Goal: Task Accomplishment & Management: Use online tool/utility

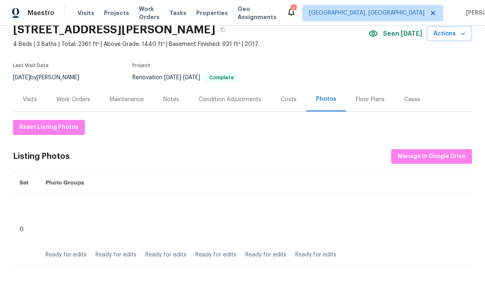
scroll to position [80, 0]
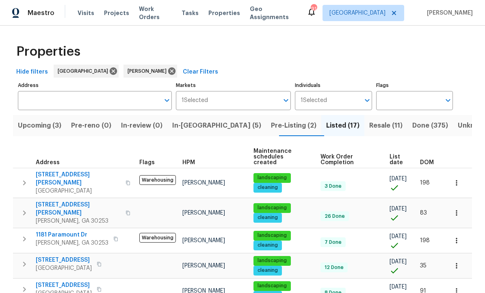
click at [200, 125] on span "In-reno (5)" at bounding box center [216, 125] width 89 height 11
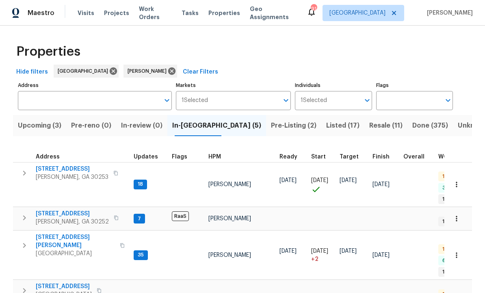
click at [201, 126] on span "In-reno (5)" at bounding box center [216, 125] width 89 height 11
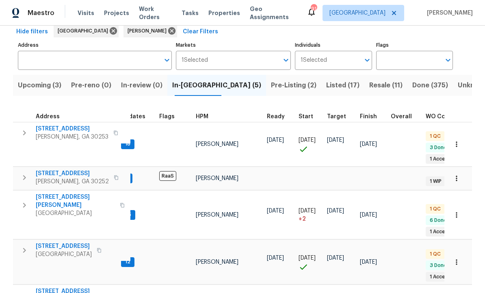
scroll to position [2, 11]
click at [51, 126] on span "[STREET_ADDRESS]" at bounding box center [72, 129] width 73 height 8
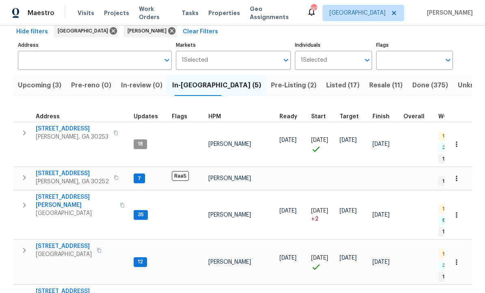
scroll to position [6, 0]
click at [271, 84] on span "Pre-Listing (2)" at bounding box center [293, 85] width 45 height 11
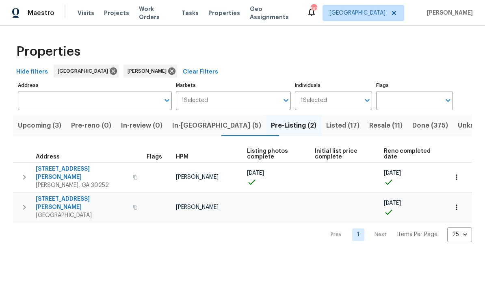
click at [82, 195] on span "230 Oak Meadows Pl" at bounding box center [82, 203] width 92 height 16
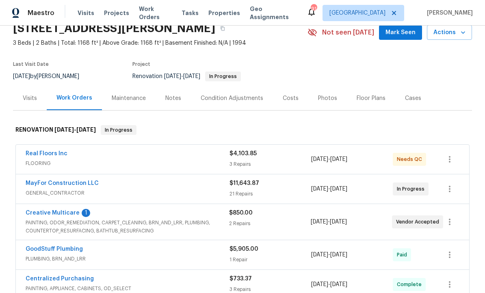
scroll to position [39, 0]
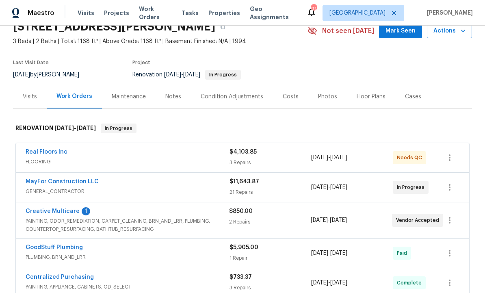
click at [69, 211] on link "Creative Multicare" at bounding box center [53, 211] width 54 height 6
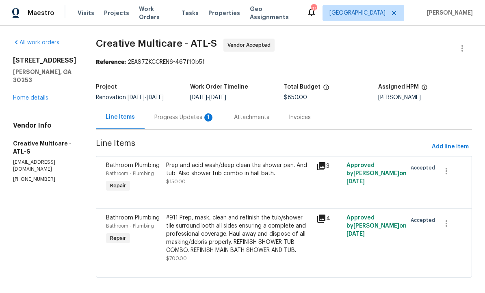
click at [209, 120] on div "Progress Updates 1" at bounding box center [184, 117] width 60 height 8
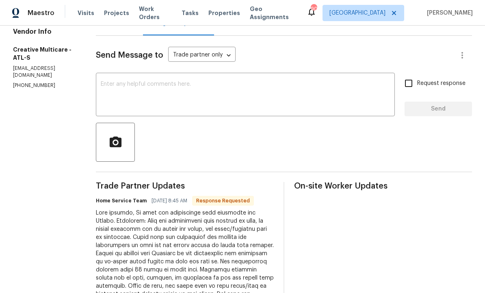
scroll to position [94, 0]
click at [240, 101] on textarea at bounding box center [245, 95] width 289 height 28
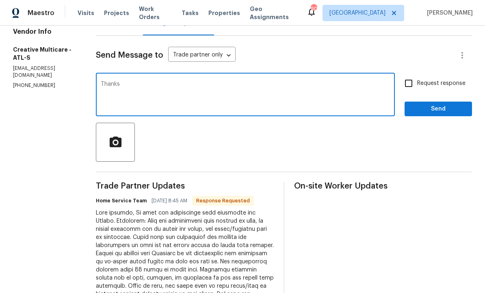
type textarea "Thanks"
click at [436, 114] on span "Send" at bounding box center [438, 109] width 54 height 10
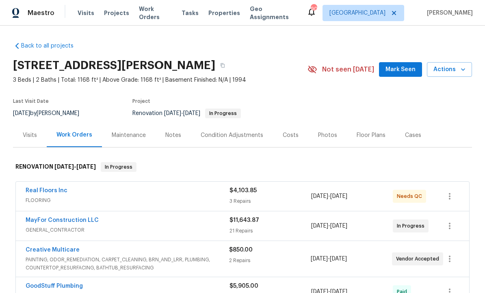
click at [398, 73] on span "Mark Seen" at bounding box center [400, 70] width 30 height 10
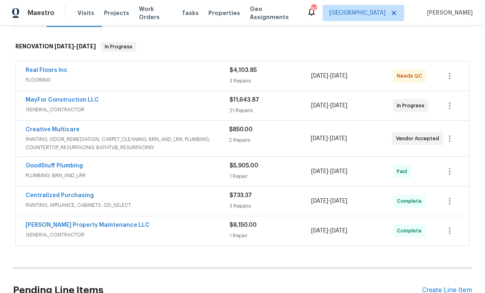
scroll to position [119, 0]
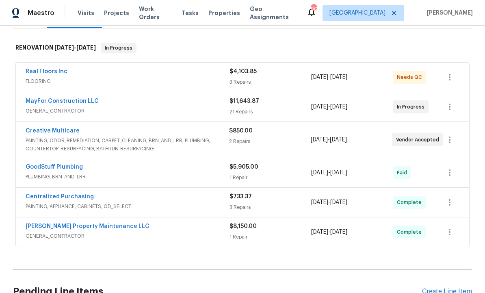
click at [43, 70] on link "Real Floors Inc" at bounding box center [47, 72] width 42 height 6
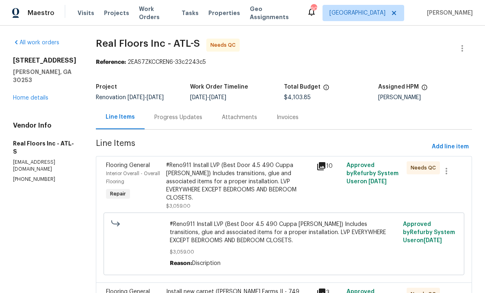
click at [222, 181] on div "#Reno911 Install LVP (Best Door 4.5 490 Cuppa Joe) Includes transitions, glue a…" at bounding box center [238, 181] width 145 height 41
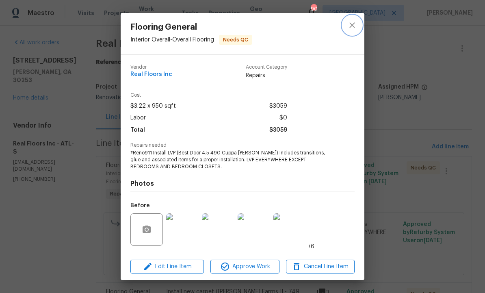
click at [354, 26] on icon "close" at bounding box center [352, 25] width 10 height 10
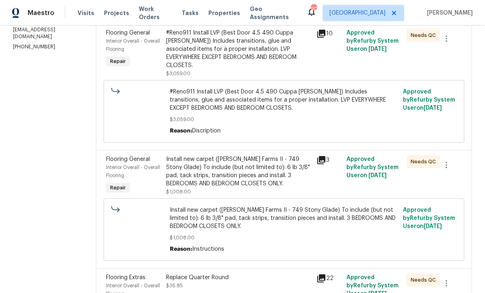
scroll to position [140, 0]
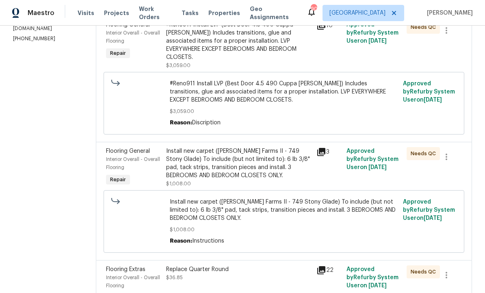
click at [262, 160] on div "Install new carpet (Abshire Farms II - 749 Stony Glade) To include (but not lim…" at bounding box center [238, 163] width 145 height 32
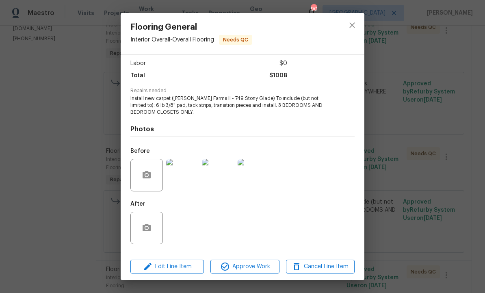
scroll to position [56, 0]
click at [185, 175] on img at bounding box center [182, 175] width 32 height 32
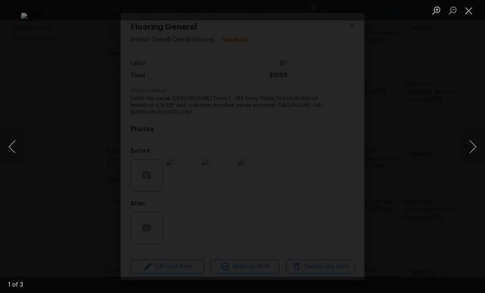
click at [472, 149] on button "Next image" at bounding box center [472, 146] width 24 height 32
click at [472, 150] on button "Next image" at bounding box center [472, 146] width 24 height 32
click at [472, 149] on button "Next image" at bounding box center [472, 146] width 24 height 32
click at [464, 12] on button "Close lightbox" at bounding box center [468, 10] width 16 height 14
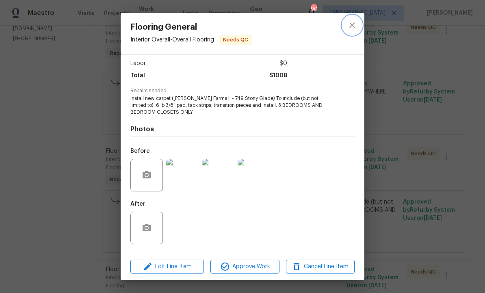
click at [352, 28] on icon "close" at bounding box center [352, 25] width 10 height 10
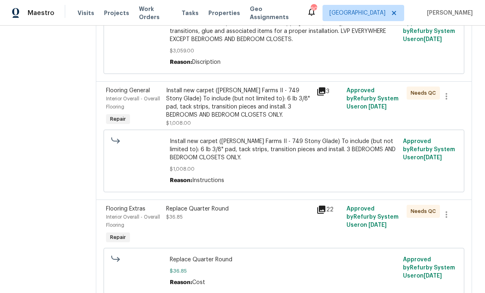
scroll to position [201, 0]
click at [276, 218] on div "Replace Quarter Round $36.85" at bounding box center [239, 224] width 150 height 45
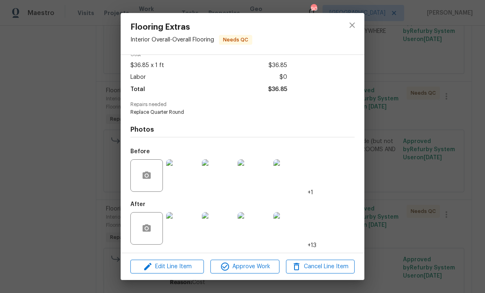
scroll to position [43, 0]
click at [180, 229] on img at bounding box center [182, 228] width 32 height 32
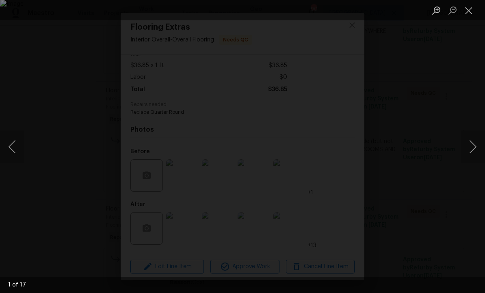
click at [471, 150] on button "Next image" at bounding box center [472, 146] width 24 height 32
click at [471, 151] on button "Next image" at bounding box center [472, 146] width 24 height 32
click at [468, 153] on button "Next image" at bounding box center [472, 146] width 24 height 32
click at [468, 152] on button "Next image" at bounding box center [472, 146] width 24 height 32
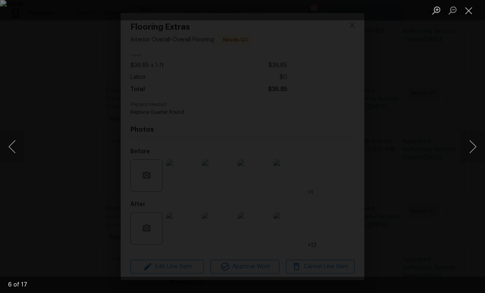
click at [468, 150] on button "Next image" at bounding box center [472, 146] width 24 height 32
click at [468, 151] on button "Next image" at bounding box center [472, 146] width 24 height 32
click at [470, 151] on button "Next image" at bounding box center [472, 146] width 24 height 32
click at [470, 149] on button "Next image" at bounding box center [472, 146] width 24 height 32
click at [469, 152] on button "Next image" at bounding box center [472, 146] width 24 height 32
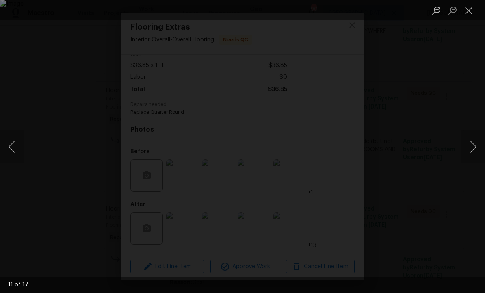
click at [470, 150] on button "Next image" at bounding box center [472, 146] width 24 height 32
click at [469, 151] on button "Next image" at bounding box center [472, 146] width 24 height 32
click at [470, 150] on button "Next image" at bounding box center [472, 146] width 24 height 32
click at [470, 148] on button "Next image" at bounding box center [472, 146] width 24 height 32
click at [470, 149] on button "Next image" at bounding box center [472, 146] width 24 height 32
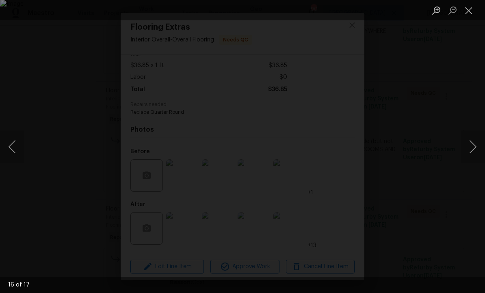
click at [470, 149] on button "Next image" at bounding box center [472, 146] width 24 height 32
click at [471, 149] on button "Next image" at bounding box center [472, 146] width 24 height 32
click at [470, 149] on button "Next image" at bounding box center [472, 146] width 24 height 32
click at [468, 152] on button "Next image" at bounding box center [472, 146] width 24 height 32
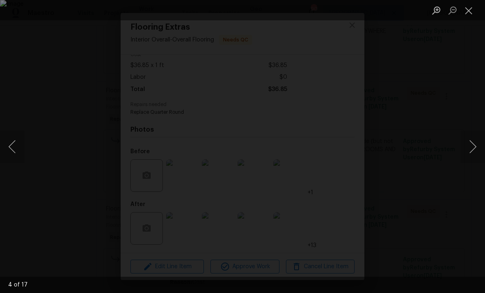
click at [469, 10] on button "Close lightbox" at bounding box center [468, 10] width 16 height 14
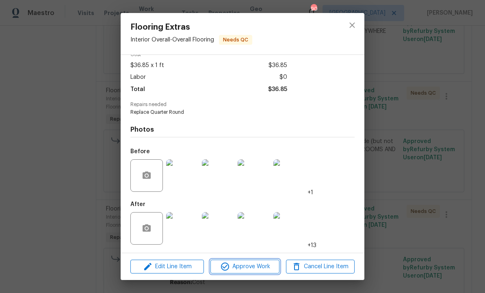
click at [244, 267] on span "Approve Work" at bounding box center [245, 266] width 64 height 10
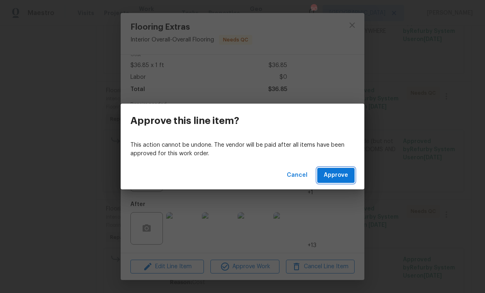
click at [337, 175] on span "Approve" at bounding box center [335, 175] width 24 height 10
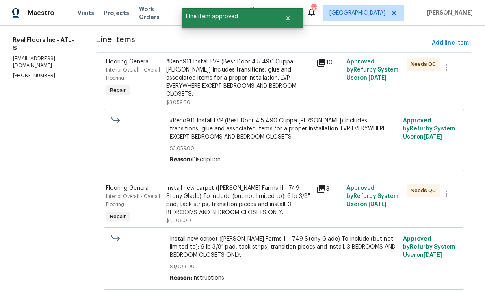
scroll to position [89, 0]
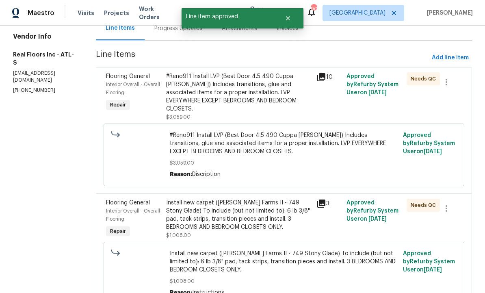
click at [258, 90] on div "#Reno911 Install LVP (Best Door 4.5 490 Cuppa Joe) Includes transitions, glue a…" at bounding box center [238, 92] width 145 height 41
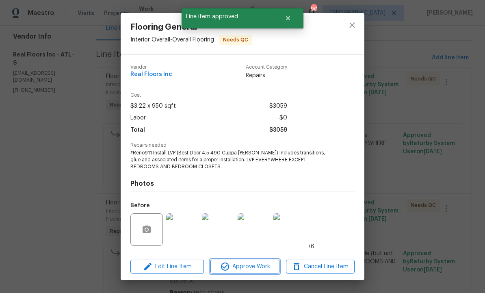
click at [248, 263] on span "Approve Work" at bounding box center [245, 266] width 64 height 10
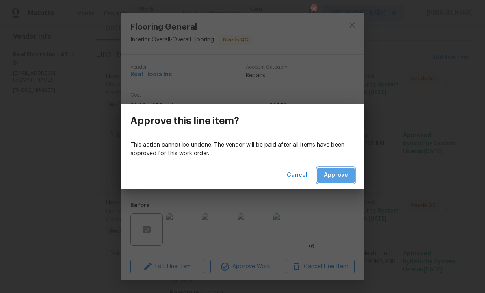
click at [334, 172] on span "Approve" at bounding box center [335, 175] width 24 height 10
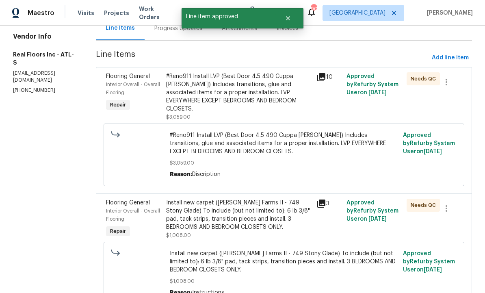
scroll to position [0, 0]
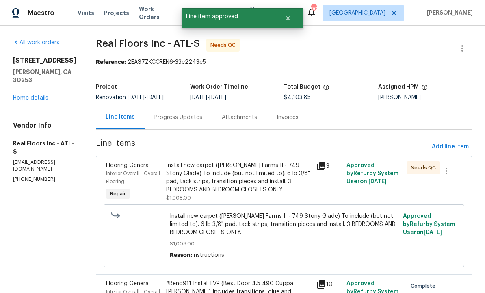
click at [254, 178] on div "Install new carpet (Abshire Farms II - 749 Stony Glade) To include (but not lim…" at bounding box center [238, 177] width 145 height 32
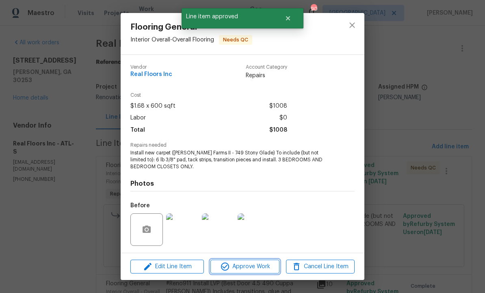
click at [247, 263] on span "Approve Work" at bounding box center [245, 266] width 64 height 10
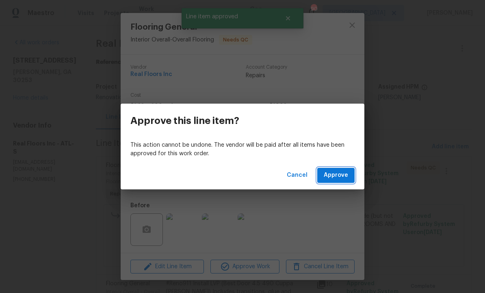
click at [334, 168] on button "Approve" at bounding box center [335, 175] width 37 height 15
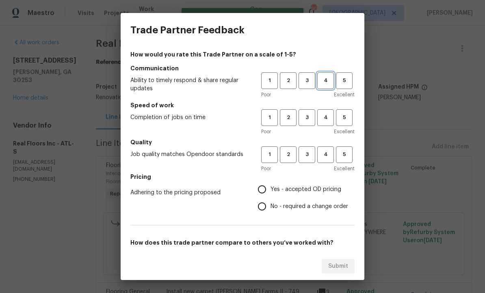
click at [332, 76] on span "4" at bounding box center [325, 80] width 15 height 9
click at [326, 112] on button "4" at bounding box center [325, 117] width 17 height 17
click at [330, 152] on span "4" at bounding box center [325, 154] width 15 height 9
click at [267, 189] on input "Yes - accepted OD pricing" at bounding box center [261, 189] width 17 height 17
radio input "true"
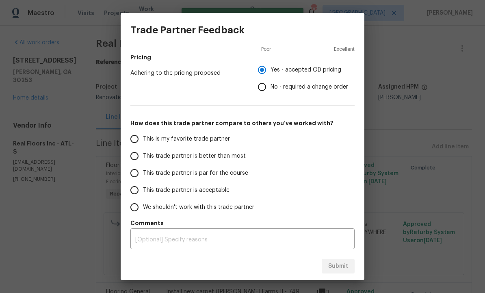
scroll to position [119, 0]
click at [138, 154] on input "This trade partner is better than most" at bounding box center [134, 155] width 17 height 17
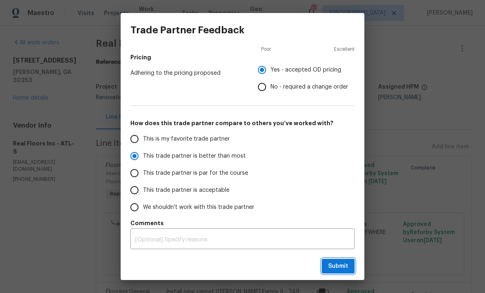
click at [342, 266] on span "Submit" at bounding box center [338, 266] width 20 height 10
radio input "true"
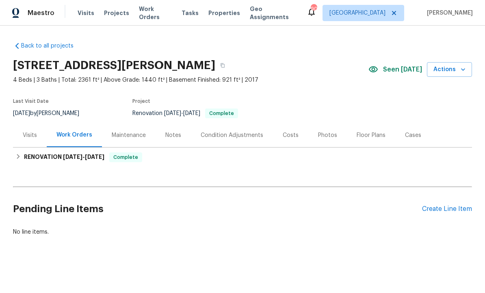
click at [324, 134] on div "Photos" at bounding box center [327, 135] width 19 height 8
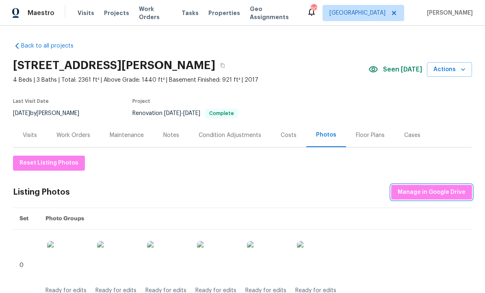
click at [427, 191] on span "Manage in Google Drive" at bounding box center [431, 192] width 68 height 10
